Goal: Transaction & Acquisition: Book appointment/travel/reservation

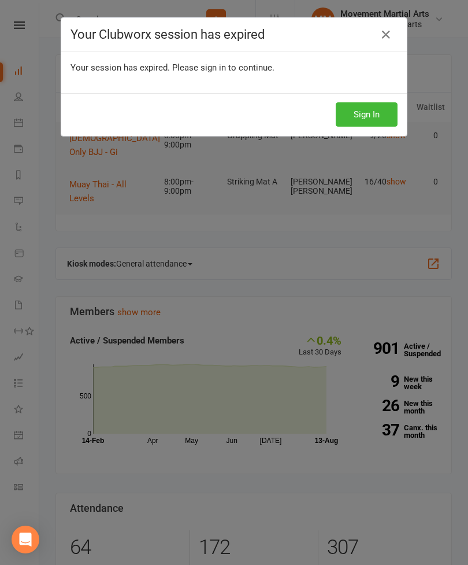
click at [375, 114] on button "Sign In" at bounding box center [367, 114] width 62 height 24
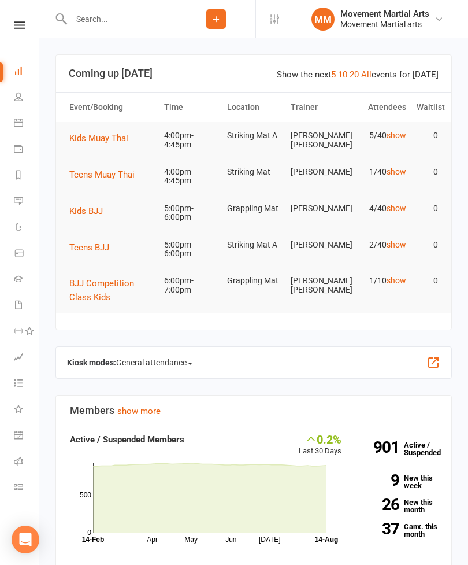
click at [127, 172] on span "Teens Muay Thai" at bounding box center [101, 174] width 65 height 10
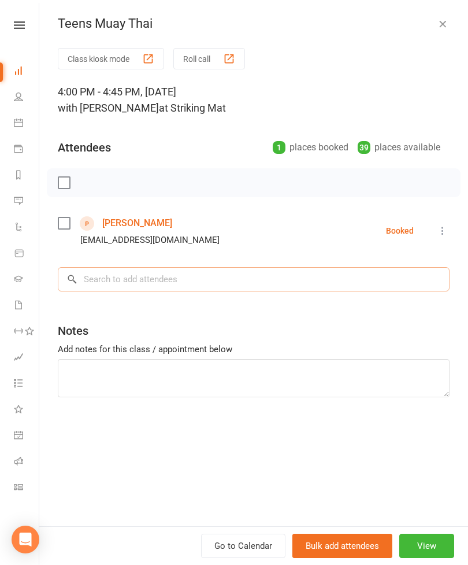
click at [194, 277] on input "search" at bounding box center [254, 279] width 392 height 24
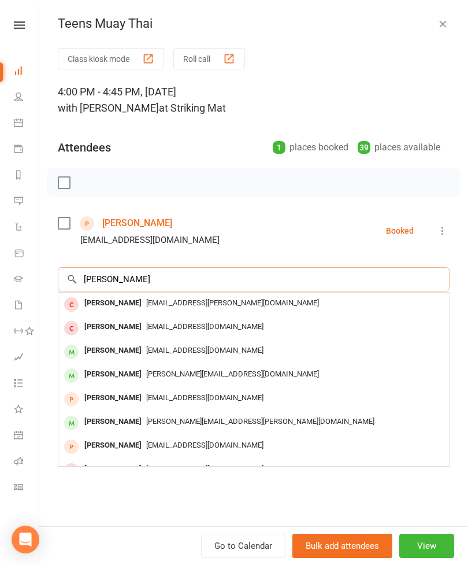
type input "[PERSON_NAME]"
click at [113, 346] on div "[PERSON_NAME]" at bounding box center [113, 350] width 66 height 17
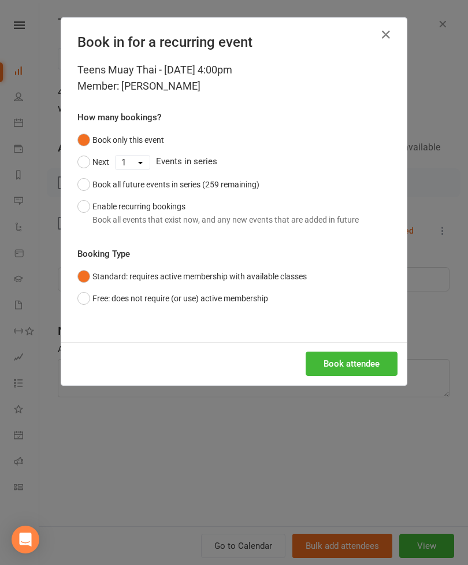
click at [355, 368] on button "Book attendee" at bounding box center [352, 363] width 92 height 24
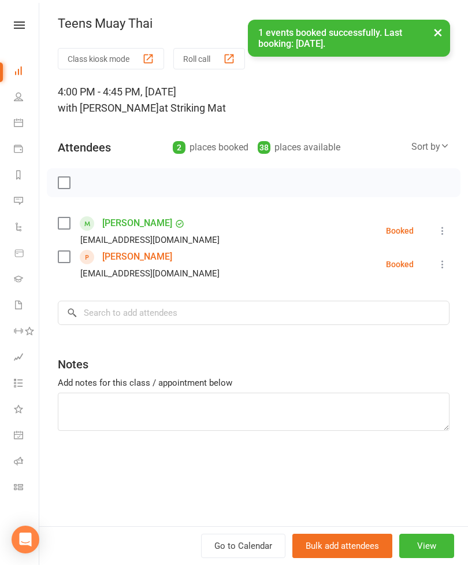
click at [68, 229] on label at bounding box center [64, 223] width 12 height 12
click at [173, 325] on input "search" at bounding box center [254, 313] width 392 height 24
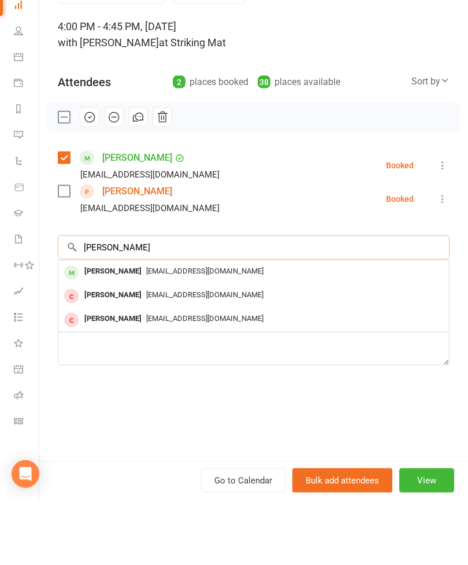
type input "[PERSON_NAME]"
click at [172, 332] on span "[EMAIL_ADDRESS][DOMAIN_NAME]" at bounding box center [204, 336] width 117 height 9
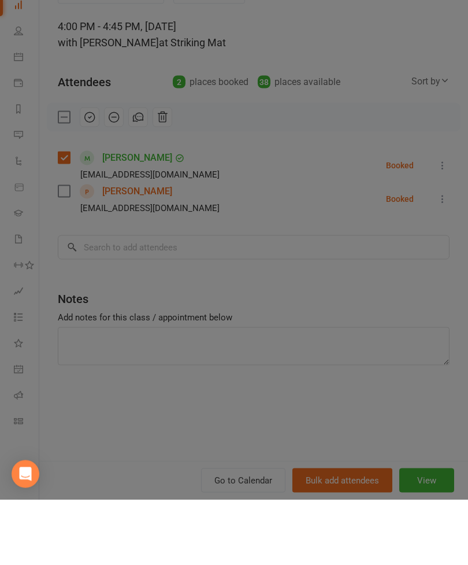
scroll to position [66, 0]
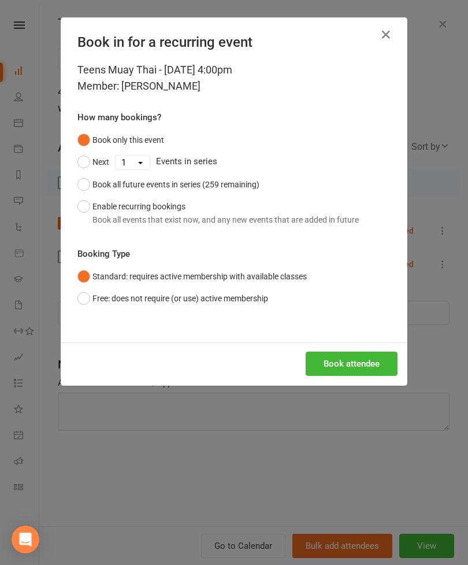
click at [354, 372] on button "Book attendee" at bounding box center [352, 363] width 92 height 24
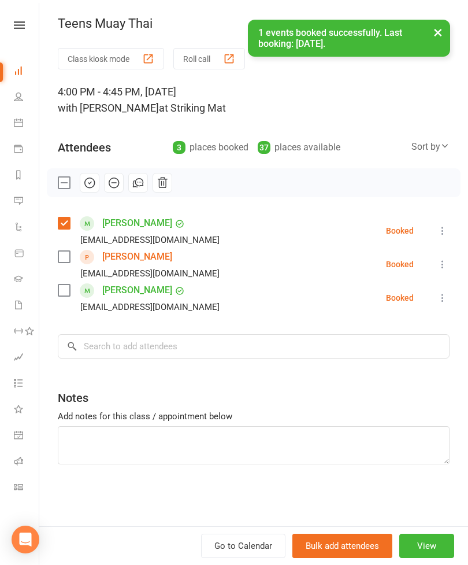
click at [65, 290] on label at bounding box center [64, 290] width 12 height 12
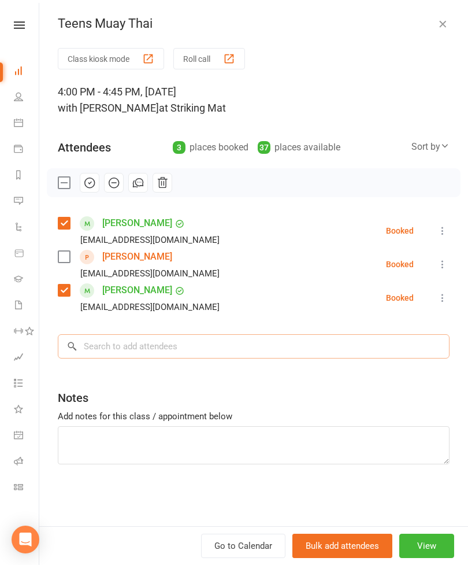
click at [239, 358] on input "search" at bounding box center [254, 346] width 392 height 24
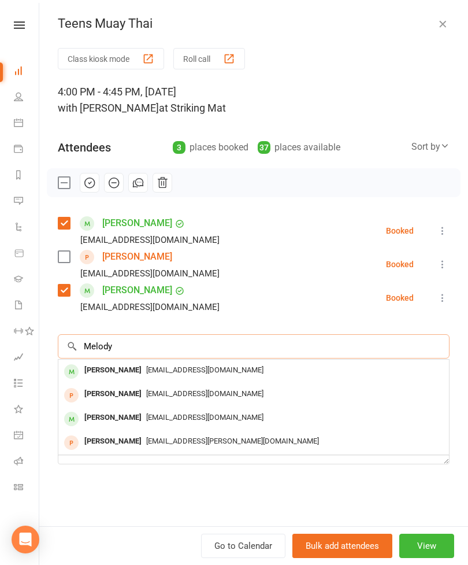
type input "Melody"
click at [150, 368] on span "[EMAIL_ADDRESS][DOMAIN_NAME]" at bounding box center [204, 369] width 117 height 9
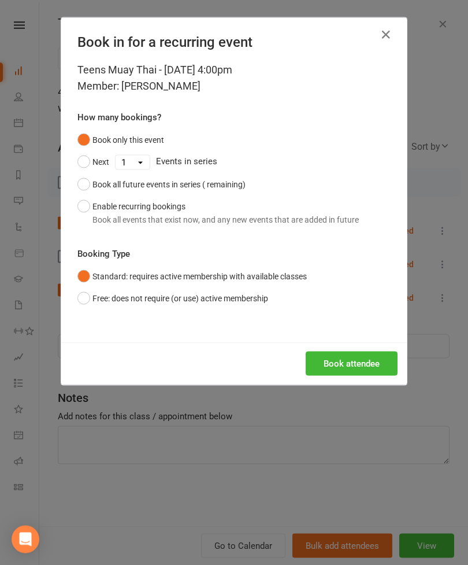
scroll to position [66, 0]
click at [354, 361] on button "Book attendee" at bounding box center [352, 363] width 92 height 24
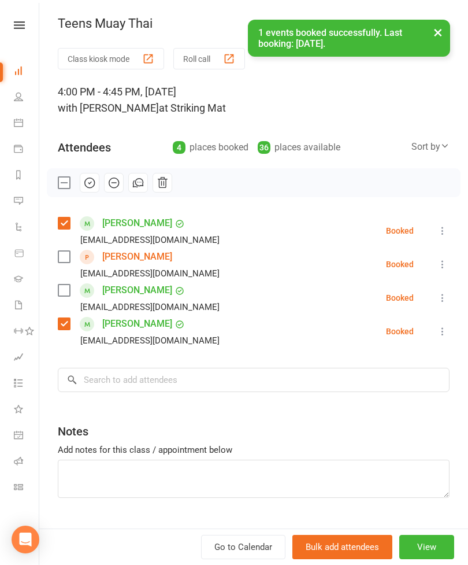
click at [66, 292] on label at bounding box center [64, 290] width 12 height 12
click at [441, 147] on icon at bounding box center [444, 145] width 9 height 9
click at [372, 197] on link "First name" at bounding box center [392, 194] width 114 height 23
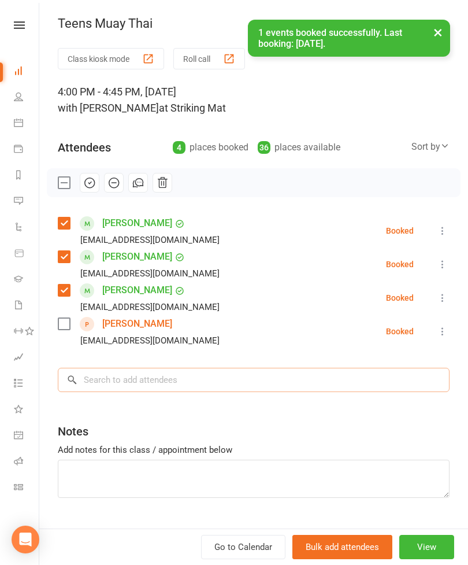
click at [205, 379] on input "search" at bounding box center [254, 380] width 392 height 24
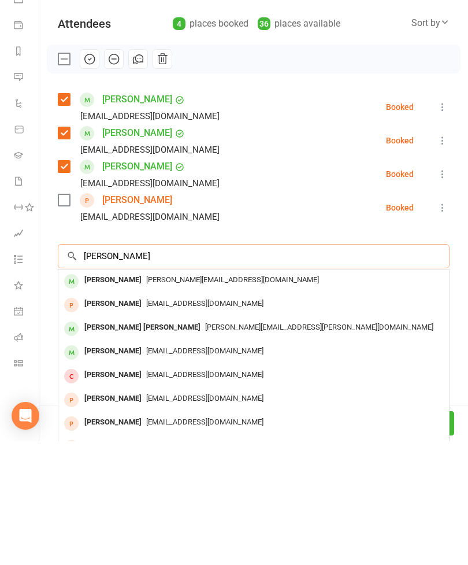
type input "[PERSON_NAME]"
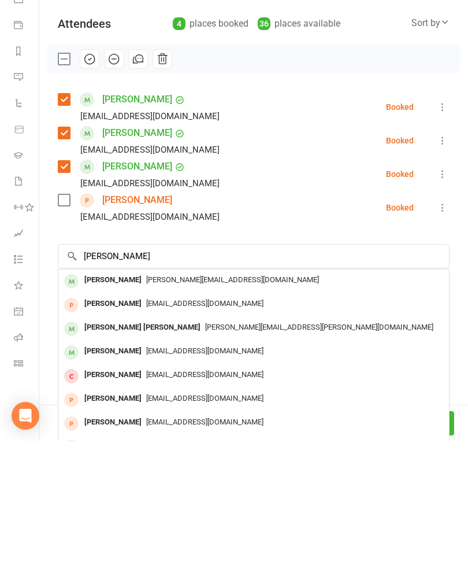
click at [137, 443] on div "[PERSON_NAME] [PERSON_NAME]" at bounding box center [142, 451] width 125 height 17
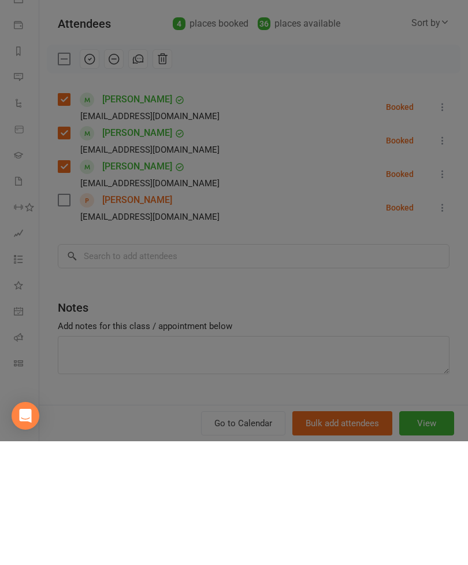
scroll to position [190, 0]
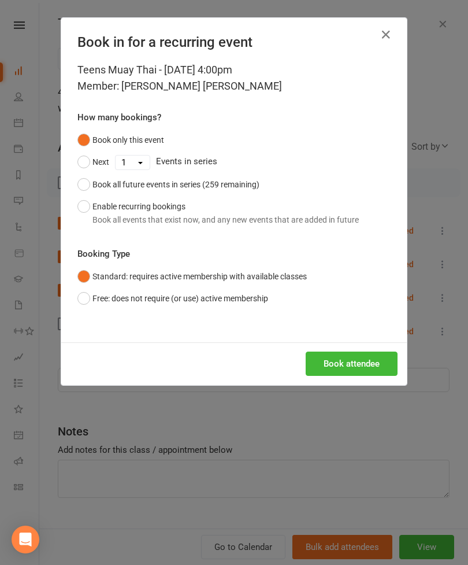
click at [355, 362] on button "Book attendee" at bounding box center [352, 363] width 92 height 24
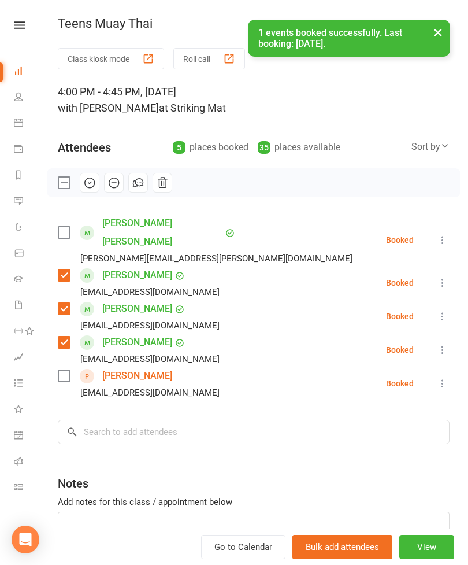
click at [66, 227] on label at bounding box center [64, 233] width 12 height 12
click at [176, 420] on input "search" at bounding box center [254, 432] width 392 height 24
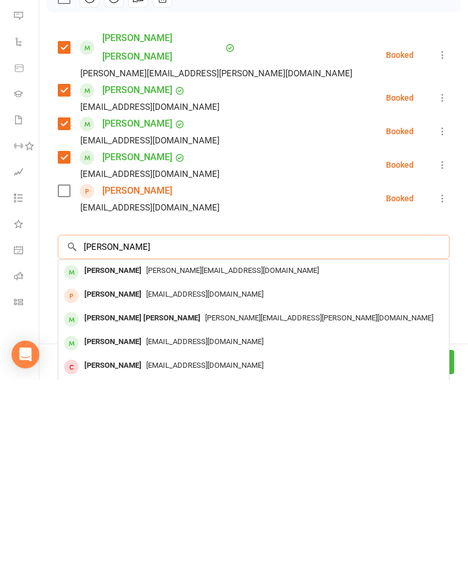
scroll to position [210, 0]
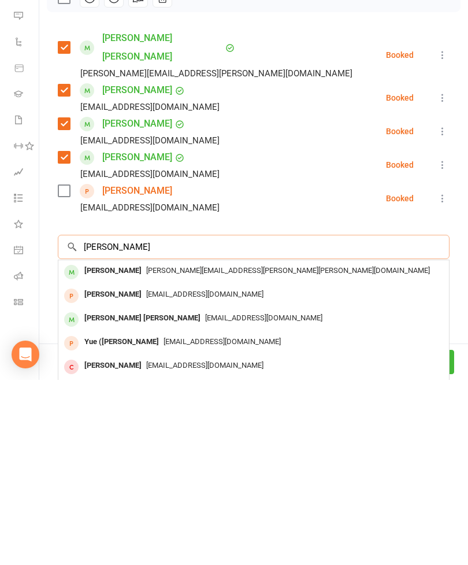
type input "[PERSON_NAME]"
click at [141, 445] on div "[PERSON_NAME] [PERSON_NAME][EMAIL_ADDRESS][PERSON_NAME][PERSON_NAME][DOMAIN_NAM…" at bounding box center [253, 457] width 391 height 24
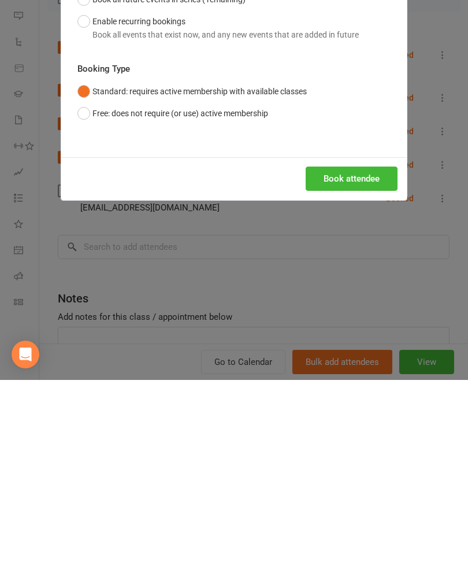
scroll to position [395, 0]
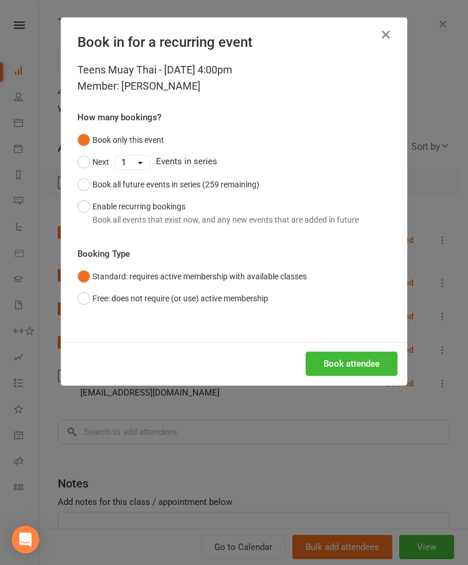
click at [365, 361] on button "Book attendee" at bounding box center [352, 363] width 92 height 24
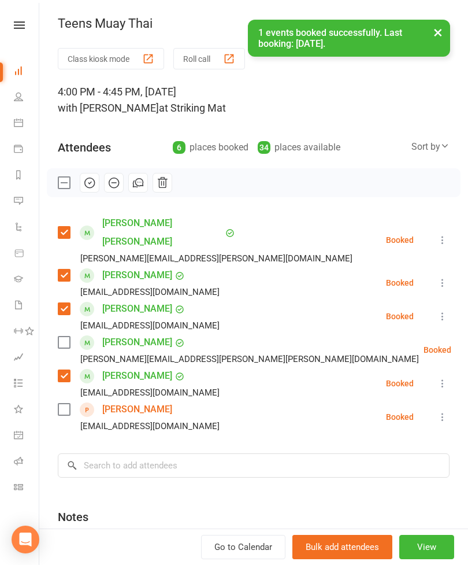
click at [58, 336] on label at bounding box center [64, 342] width 12 height 12
click at [187, 453] on input "search" at bounding box center [254, 465] width 392 height 24
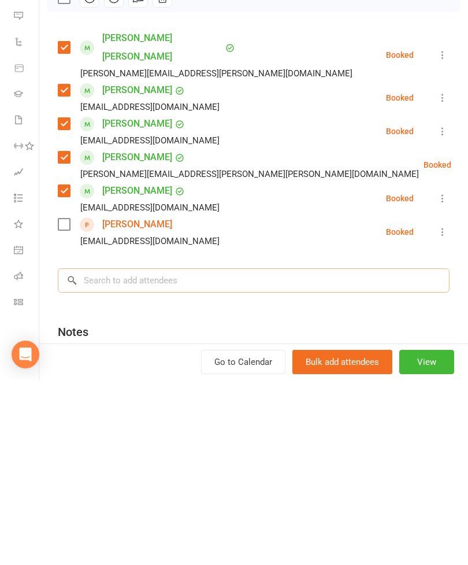
scroll to position [449, 0]
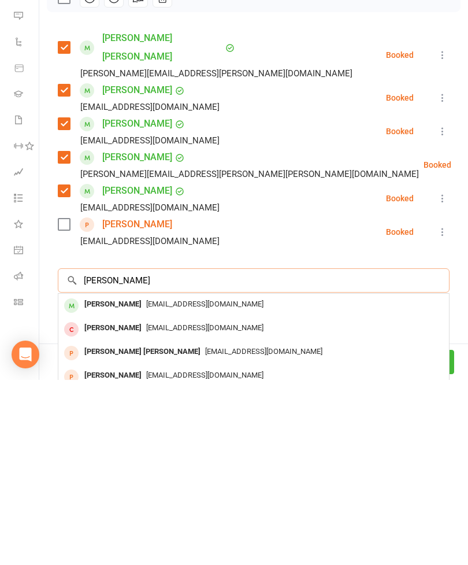
type input "[PERSON_NAME]"
click at [149, 484] on span "[EMAIL_ADDRESS][DOMAIN_NAME]" at bounding box center [204, 488] width 117 height 9
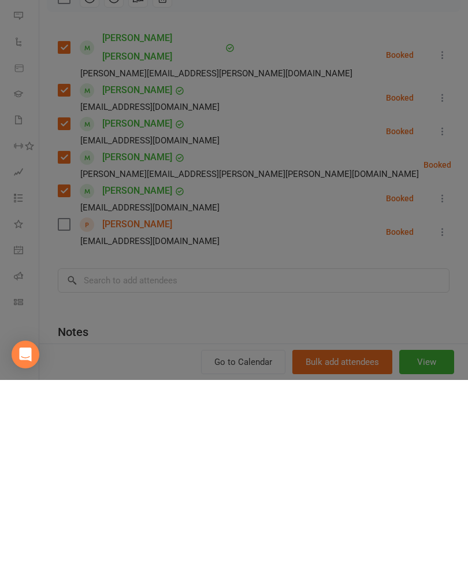
scroll to position [633, 0]
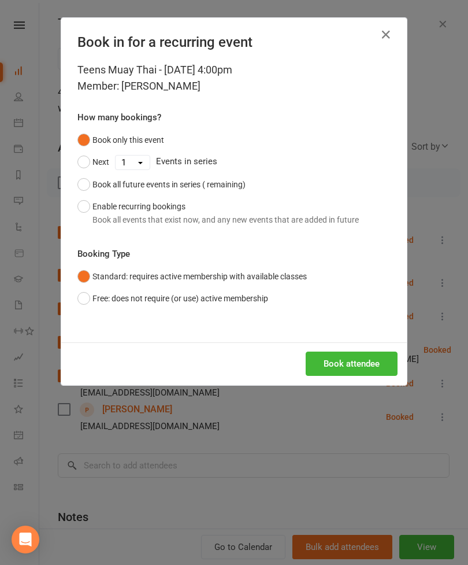
click at [366, 362] on button "Book attendee" at bounding box center [352, 363] width 92 height 24
click at [347, 358] on button "Loading..." at bounding box center [361, 363] width 74 height 24
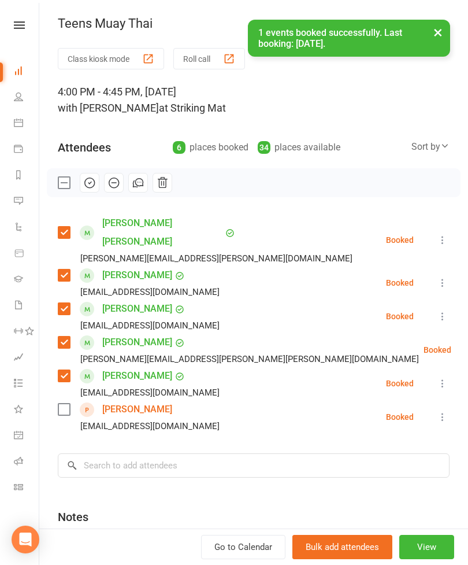
click at [67, 403] on label at bounding box center [64, 409] width 12 height 12
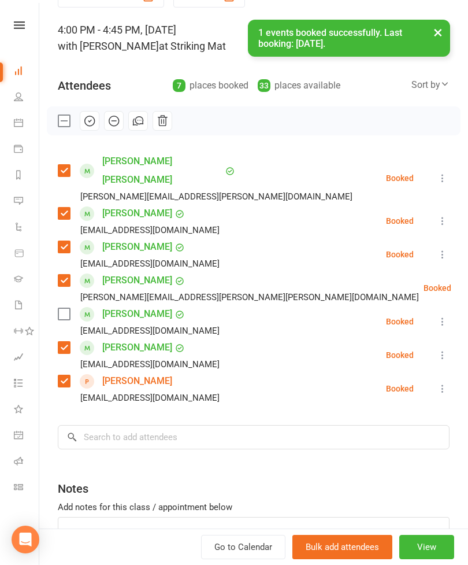
scroll to position [61, 0]
click at [62, 309] on label at bounding box center [64, 315] width 12 height 12
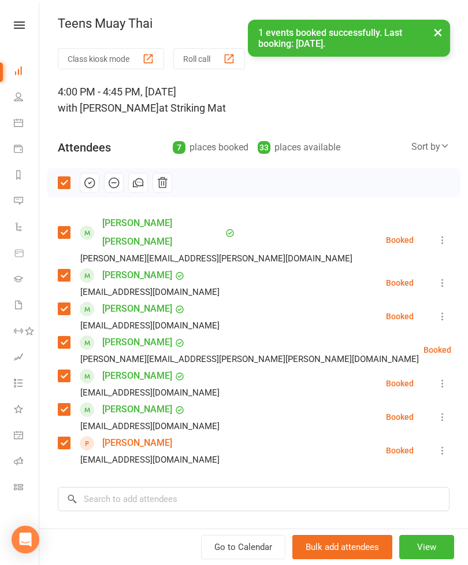
scroll to position [0, 0]
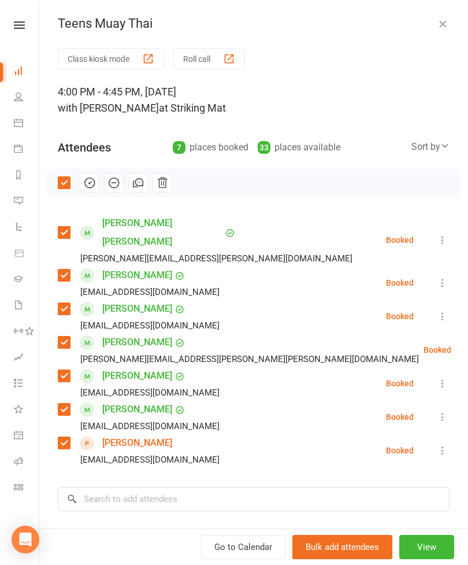
click at [88, 187] on icon "button" at bounding box center [90, 183] width 10 height 10
click at [437, 28] on icon "button" at bounding box center [443, 24] width 12 height 12
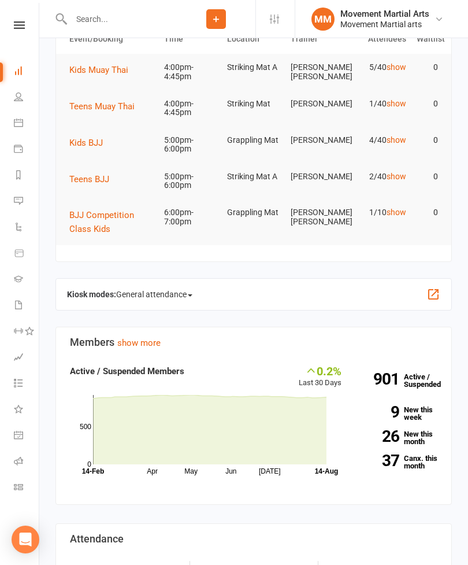
scroll to position [0, 0]
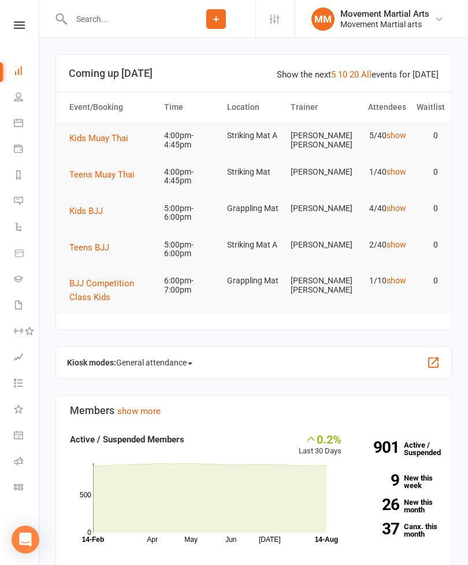
click at [108, 141] on span "Kids Muay Thai" at bounding box center [98, 138] width 59 height 10
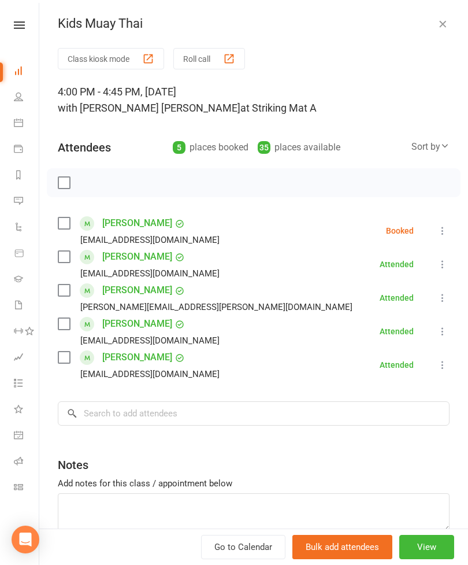
click at [69, 289] on label at bounding box center [64, 290] width 12 height 12
click at [203, 419] on input "search" at bounding box center [254, 413] width 392 height 24
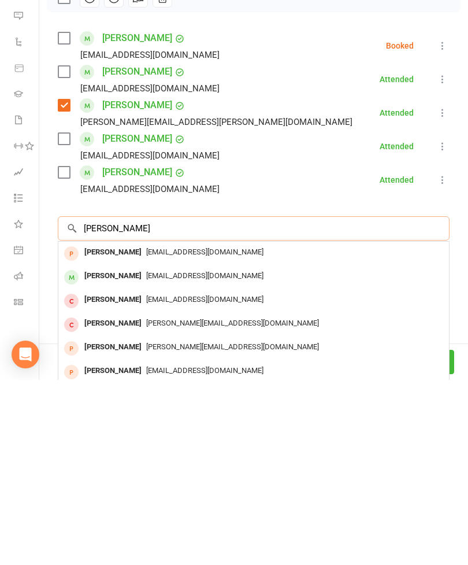
type input "[PERSON_NAME]"
click at [118, 453] on div "[PERSON_NAME]" at bounding box center [113, 461] width 66 height 17
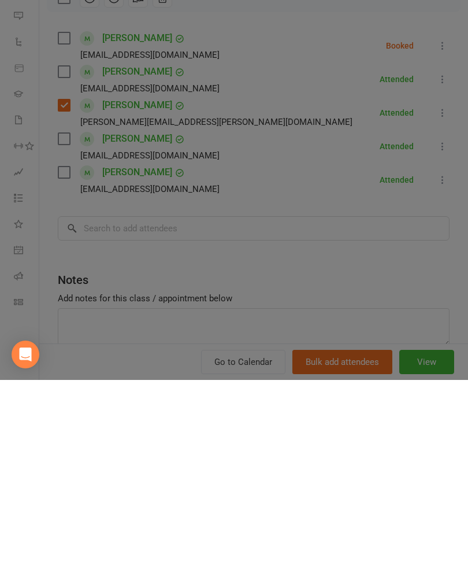
scroll to position [224, 0]
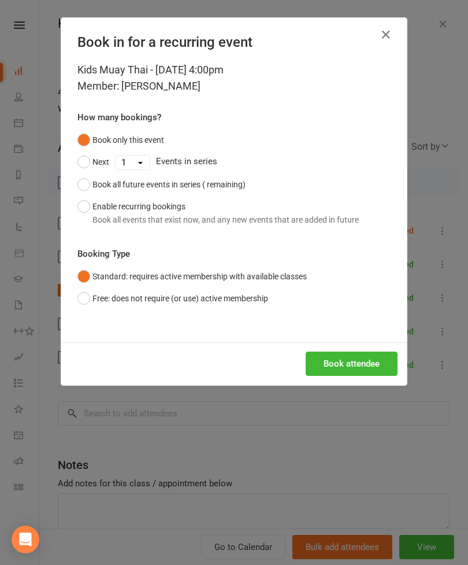
click at [372, 367] on button "Book attendee" at bounding box center [352, 363] width 92 height 24
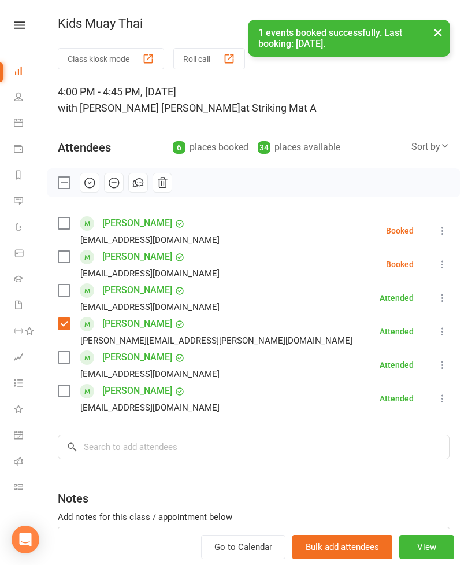
click at [65, 259] on label at bounding box center [64, 257] width 12 height 12
click at [180, 449] on input "search" at bounding box center [254, 447] width 392 height 24
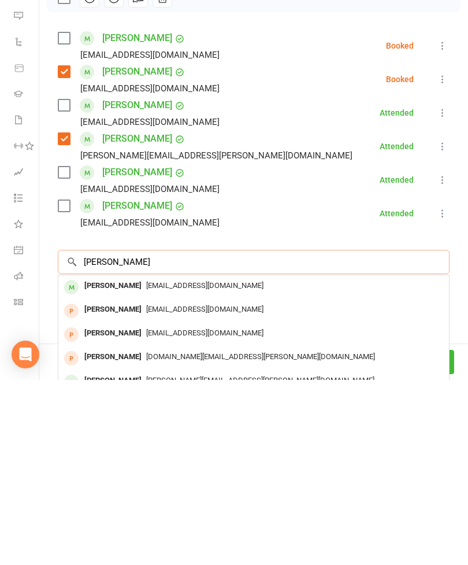
type input "[PERSON_NAME]"
click at [146, 466] on span "[EMAIL_ADDRESS][DOMAIN_NAME]" at bounding box center [204, 470] width 117 height 9
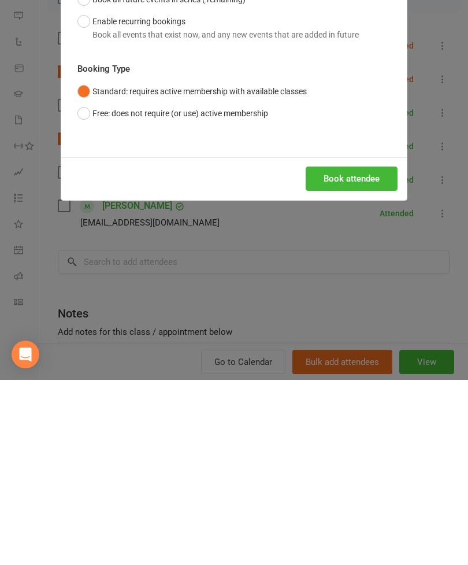
scroll to position [481, 0]
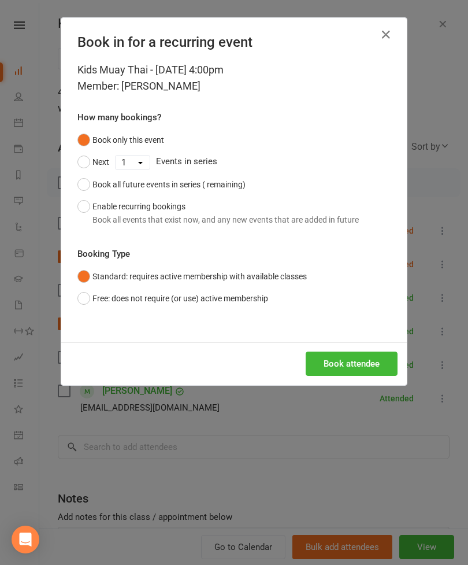
click at [361, 364] on button "Book attendee" at bounding box center [352, 363] width 92 height 24
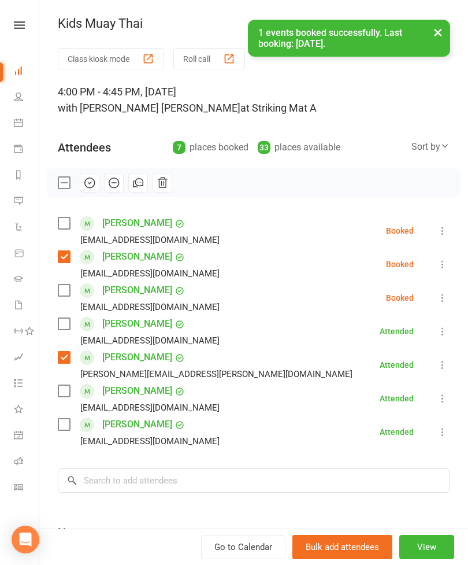
click at [66, 290] on label at bounding box center [64, 290] width 12 height 12
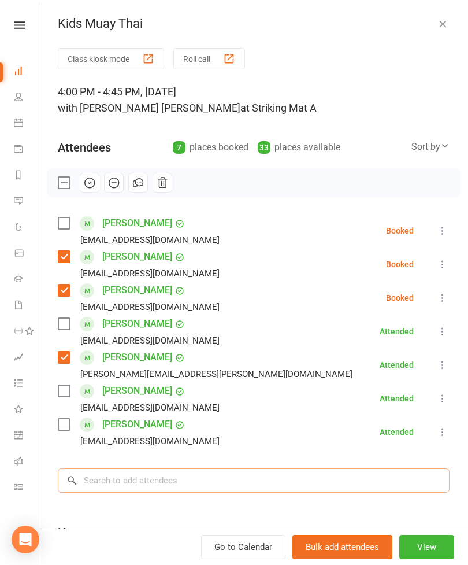
click at [218, 479] on input "search" at bounding box center [254, 480] width 392 height 24
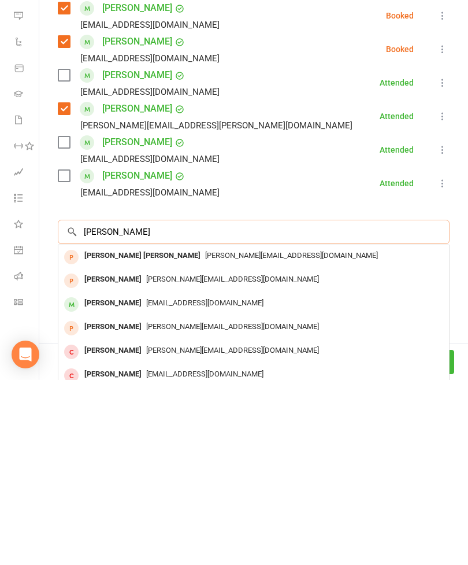
scroll to position [68, 0]
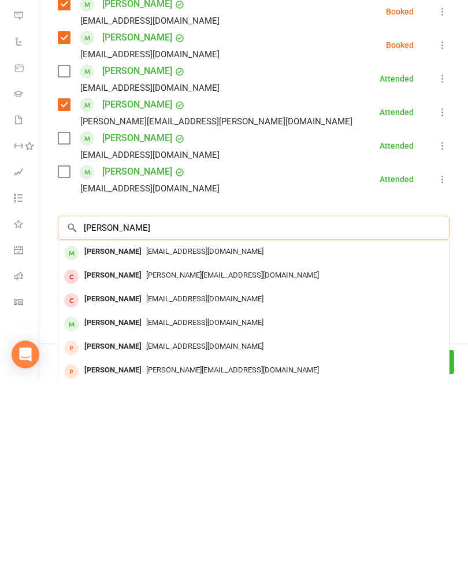
type input "[PERSON_NAME]"
click at [159, 428] on div "[EMAIL_ADDRESS][DOMAIN_NAME]" at bounding box center [253, 436] width 381 height 17
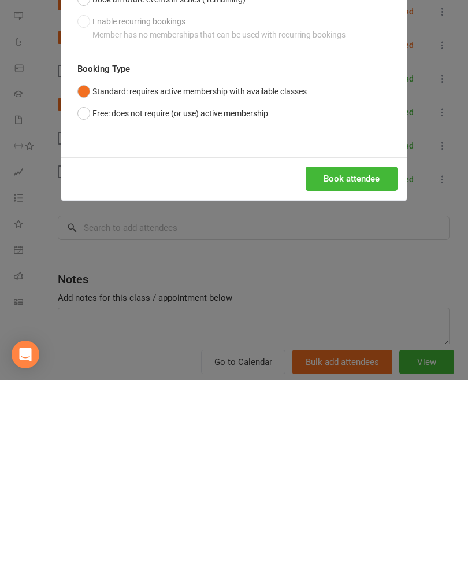
scroll to position [772, 0]
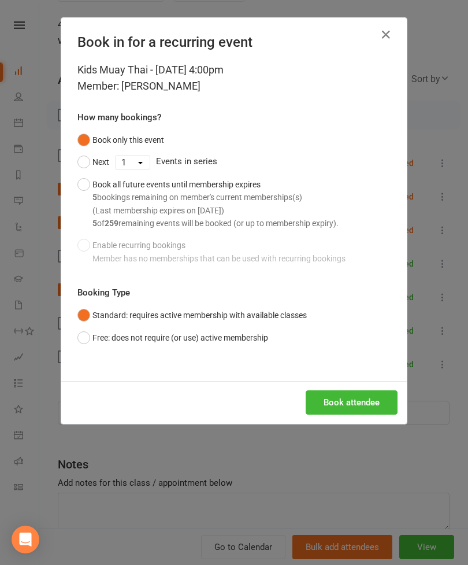
click at [354, 368] on div "Kids Muay Thai - [DATE] 4:00pm Member: [PERSON_NAME] How many bookings? Book on…" at bounding box center [234, 221] width 346 height 319
click at [343, 401] on button "Book attendee" at bounding box center [352, 402] width 92 height 24
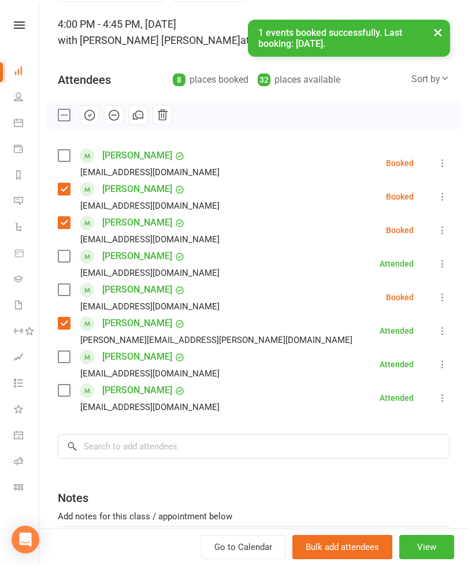
click at [68, 290] on label at bounding box center [64, 290] width 12 height 12
click at [67, 255] on label at bounding box center [64, 256] width 12 height 12
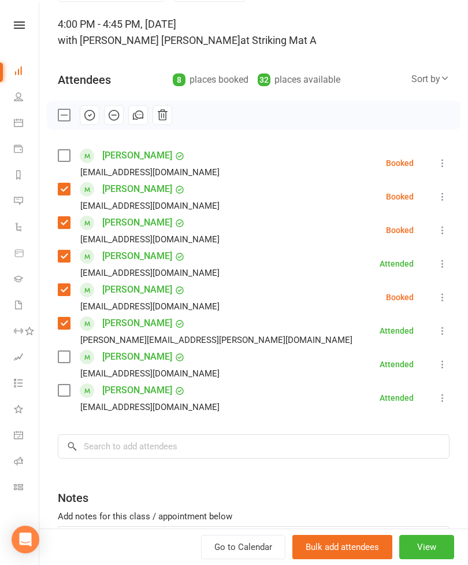
click at [54, 356] on div "Class kiosk mode Roll call 4:00 PM - 4:45 PM, [DATE] with [PERSON_NAME] [PERSON…" at bounding box center [253, 301] width 429 height 642
click at [64, 361] on label at bounding box center [64, 357] width 12 height 12
click at [203, 444] on input "search" at bounding box center [254, 446] width 392 height 24
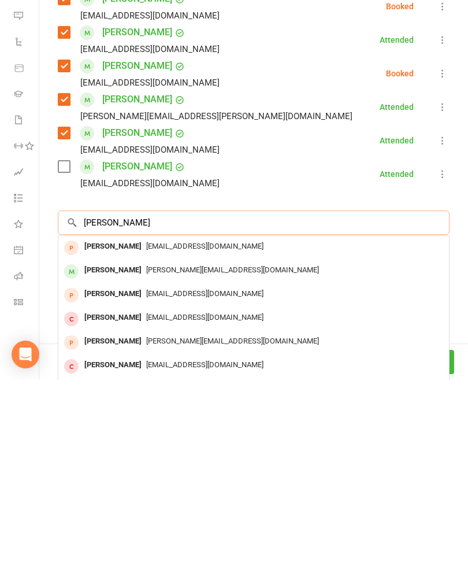
scroll to position [108, 0]
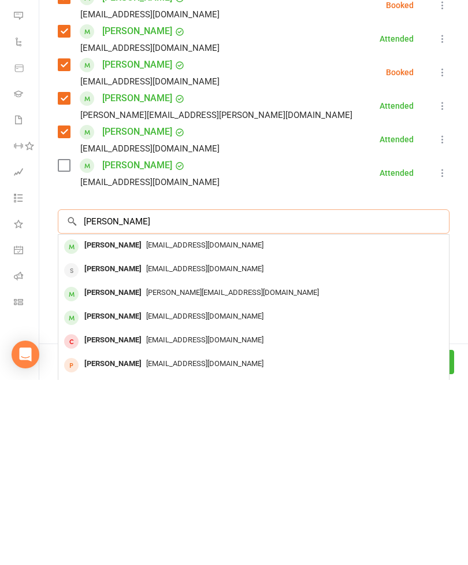
type input "[PERSON_NAME]"
click at [178, 425] on span "[EMAIL_ADDRESS][DOMAIN_NAME]" at bounding box center [204, 429] width 117 height 9
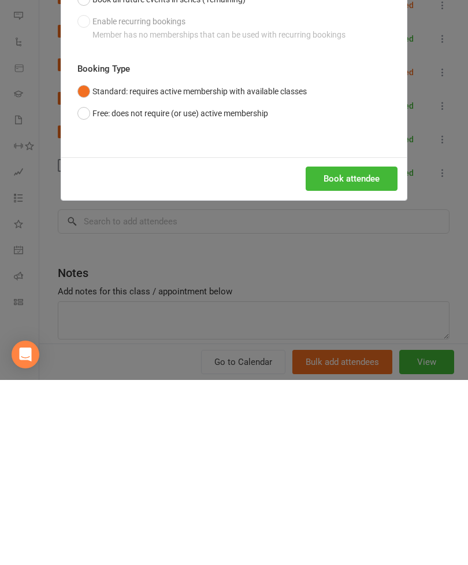
scroll to position [1028, 0]
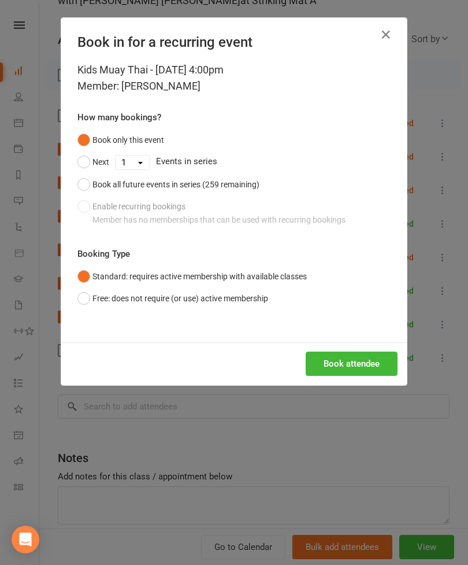
click at [344, 363] on button "Book attendee" at bounding box center [352, 363] width 92 height 24
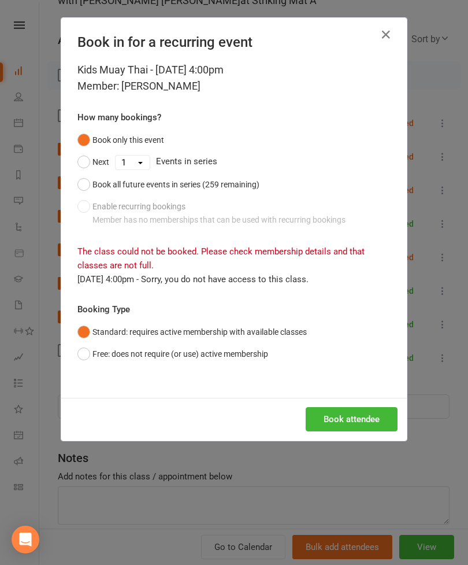
click at [221, 351] on button "Free: does not require (or use) active membership" at bounding box center [172, 354] width 191 height 22
click at [280, 336] on button "Standard: requires active membership with available classes" at bounding box center [191, 332] width 229 height 22
click at [338, 428] on button "Book attendee" at bounding box center [352, 419] width 92 height 24
click at [339, 416] on button "Book attendee" at bounding box center [352, 419] width 92 height 24
click at [343, 414] on button "Loading..." at bounding box center [361, 419] width 74 height 24
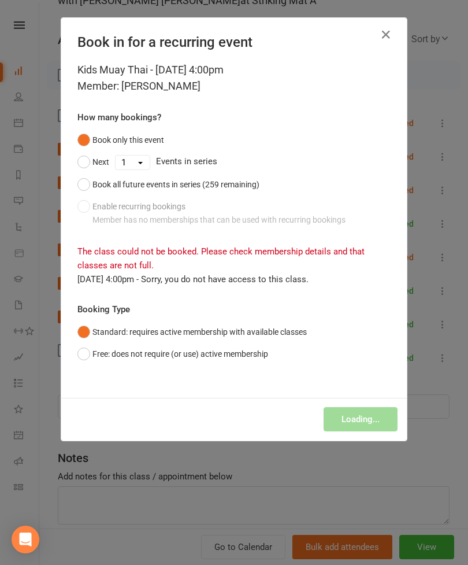
click at [236, 350] on button "Free: does not require (or use) active membership" at bounding box center [172, 354] width 191 height 22
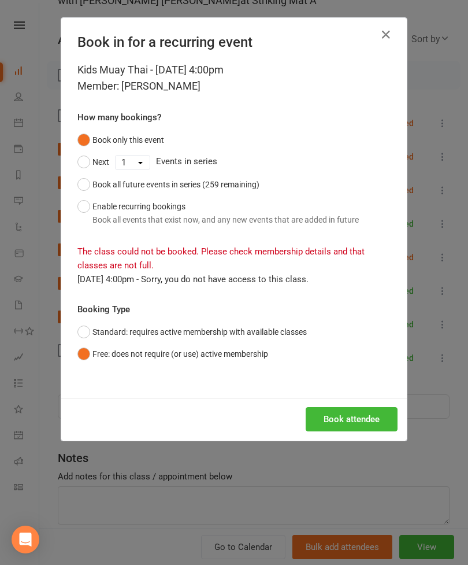
click at [351, 428] on button "Book attendee" at bounding box center [352, 419] width 92 height 24
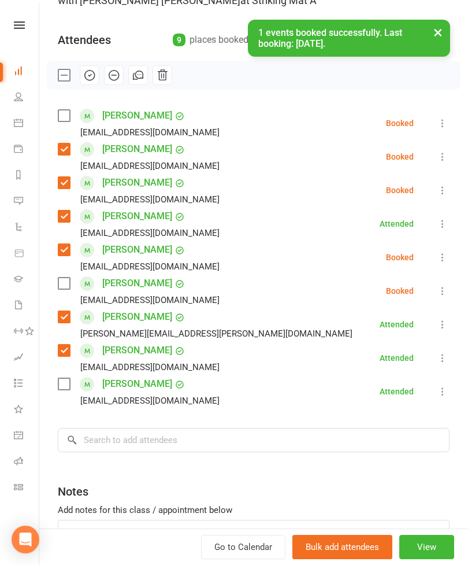
click at [61, 286] on label at bounding box center [64, 283] width 12 height 12
click at [184, 431] on input "search" at bounding box center [254, 440] width 392 height 24
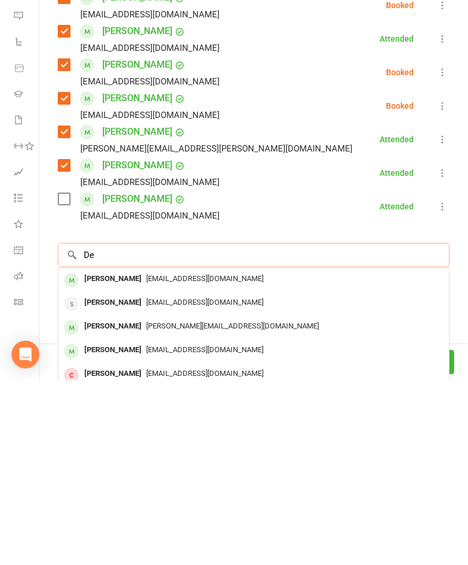
scroll to position [1094, 0]
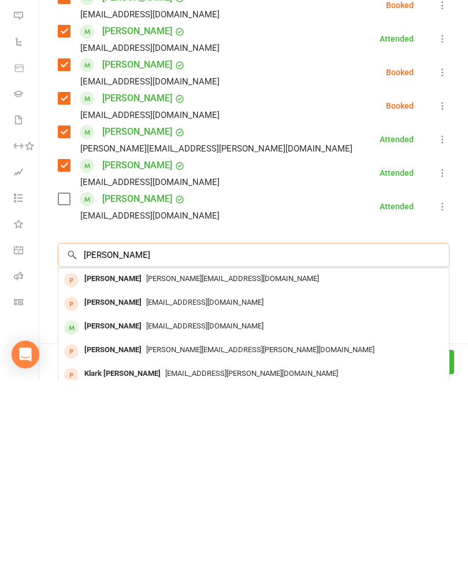
type input "[PERSON_NAME]"
click at [146, 506] on span "[EMAIL_ADDRESS][DOMAIN_NAME]" at bounding box center [204, 510] width 117 height 9
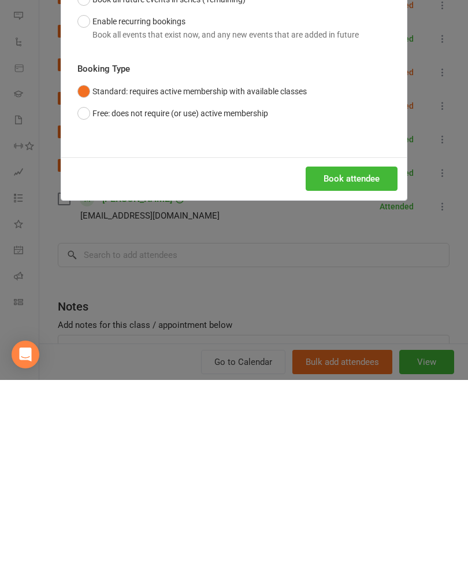
scroll to position [1279, 0]
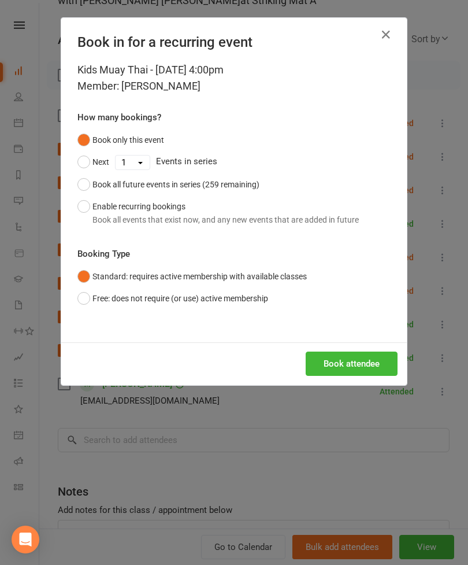
click at [368, 369] on button "Book attendee" at bounding box center [352, 363] width 92 height 24
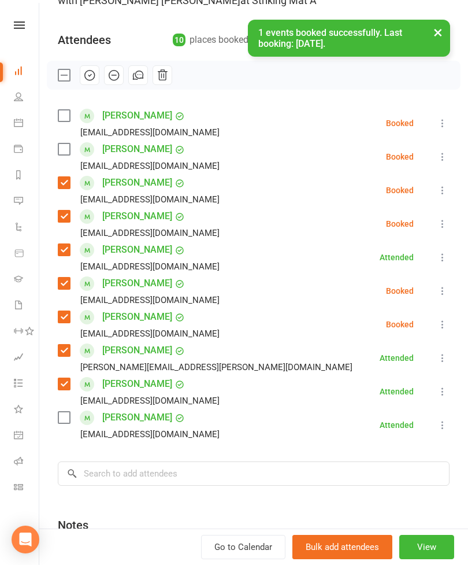
click at [63, 154] on label at bounding box center [64, 149] width 12 height 12
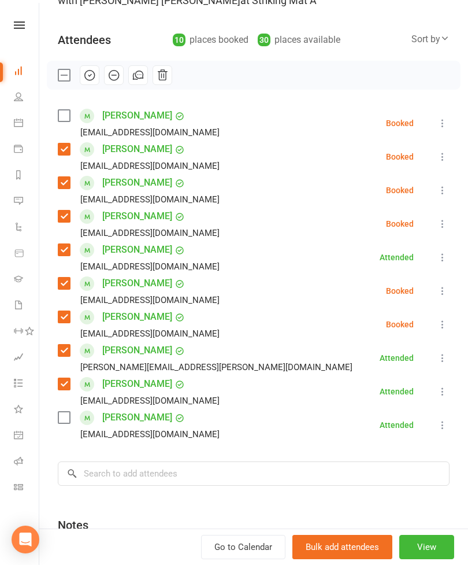
click at [63, 114] on label at bounding box center [64, 116] width 12 height 12
click at [61, 423] on label at bounding box center [64, 418] width 12 height 12
click at [192, 473] on input "search" at bounding box center [254, 473] width 392 height 24
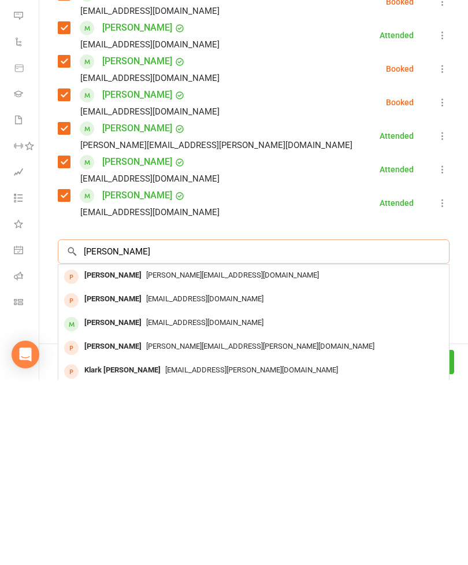
scroll to position [171, 0]
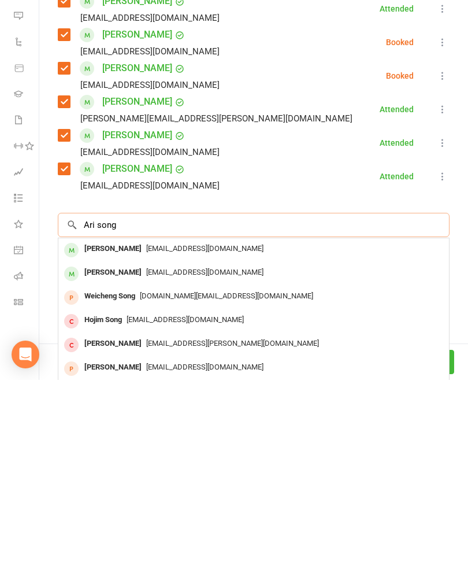
type input "Ari song"
click at [146, 429] on span "[EMAIL_ADDRESS][DOMAIN_NAME]" at bounding box center [204, 433] width 117 height 9
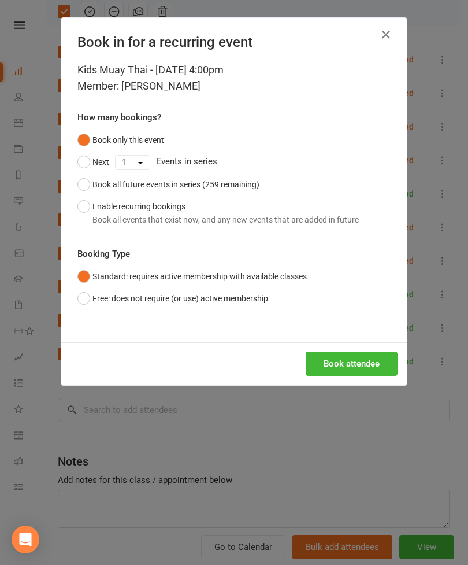
click at [332, 360] on button "Book attendee" at bounding box center [352, 363] width 92 height 24
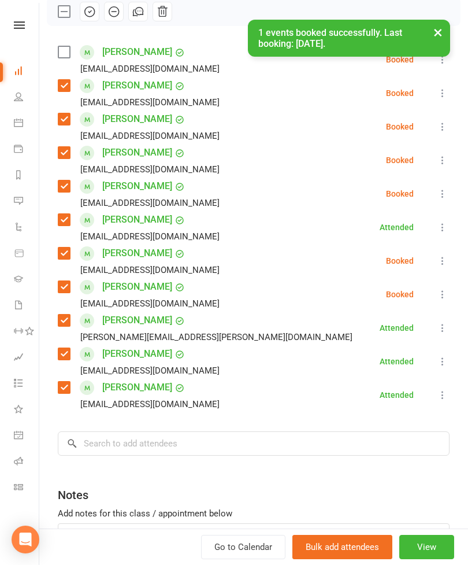
click at [63, 61] on div "[EMAIL_ADDRESS][DOMAIN_NAME]" at bounding box center [141, 68] width 166 height 15
click at [68, 20] on div "× 1 events booked successfully. Last booking: [DATE]." at bounding box center [226, 20] width 453 height 0
click at [64, 64] on div "[EMAIL_ADDRESS][DOMAIN_NAME]" at bounding box center [141, 68] width 166 height 15
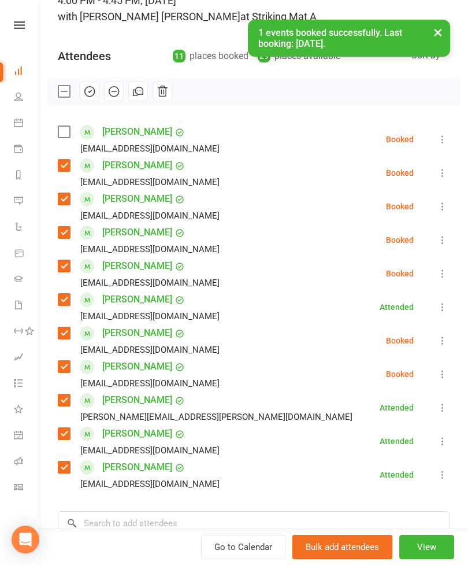
scroll to position [76, 0]
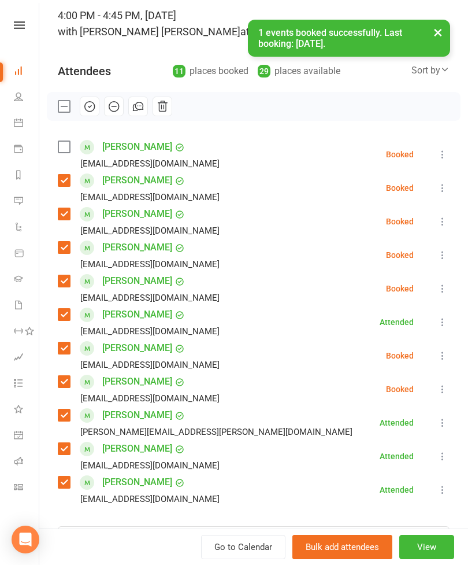
click at [63, 151] on label at bounding box center [64, 147] width 12 height 12
click at [93, 109] on icon "button" at bounding box center [89, 106] width 13 height 13
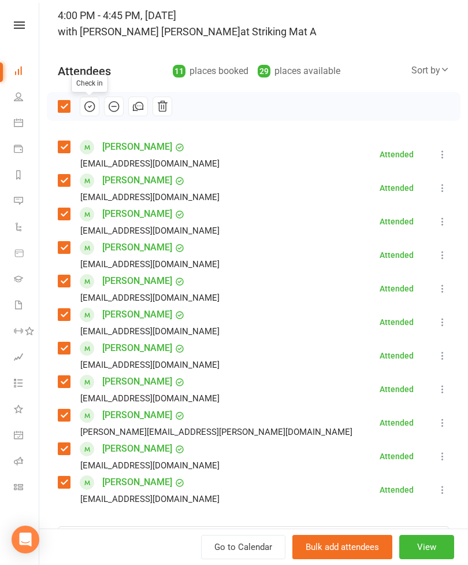
click at [137, 384] on link "[PERSON_NAME]" at bounding box center [137, 381] width 70 height 18
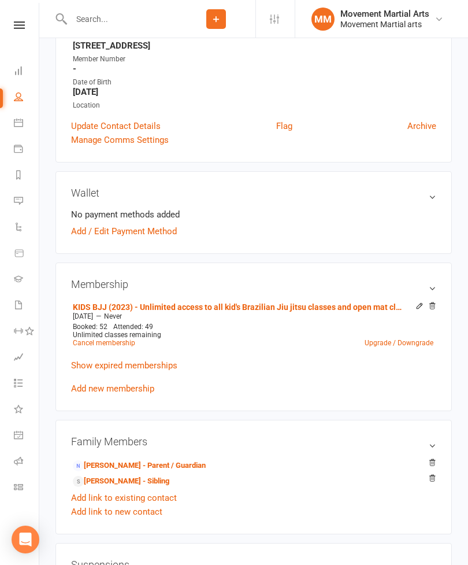
scroll to position [212, 0]
